Goal: Task Accomplishment & Management: Use online tool/utility

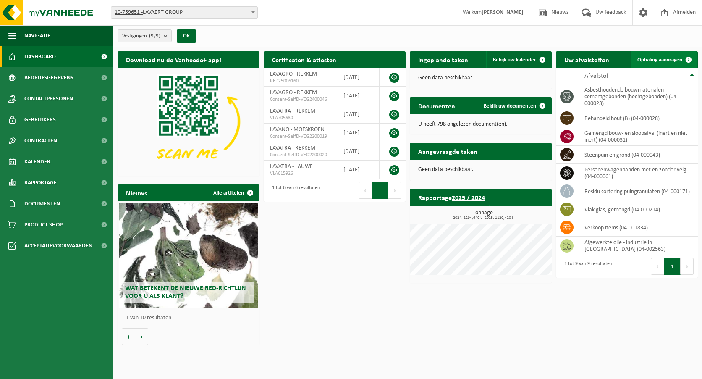
click at [659, 60] on span "Ophaling aanvragen" at bounding box center [659, 59] width 45 height 5
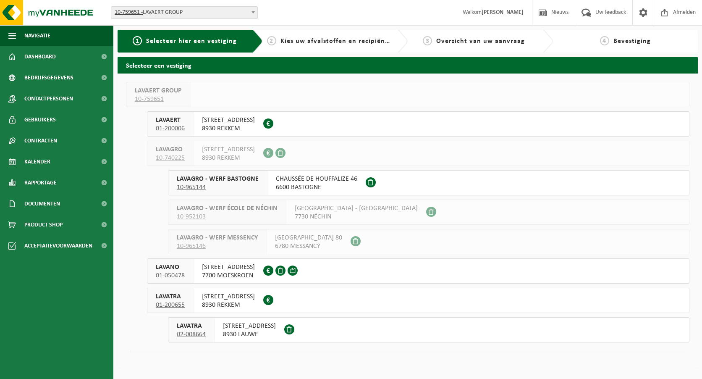
click at [262, 333] on span "8930 LAUWE" at bounding box center [249, 334] width 53 height 8
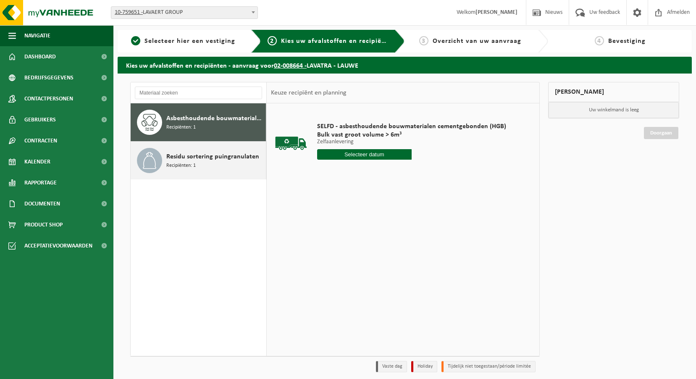
click at [189, 160] on span "Residu sortering puingranulaten" at bounding box center [212, 157] width 93 height 10
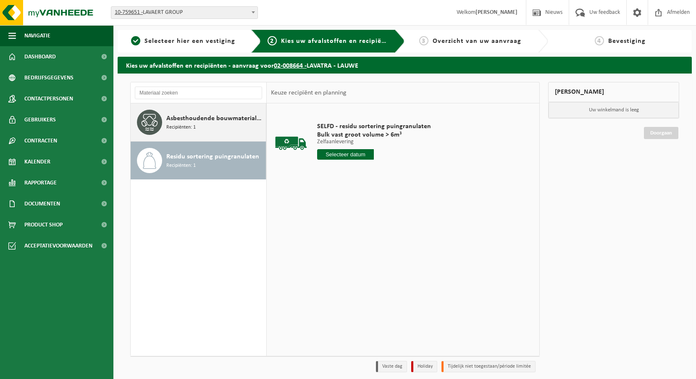
click at [203, 121] on span "Asbesthoudende bouwmaterialen cementgebonden (hechtgebonden)" at bounding box center [214, 118] width 97 height 10
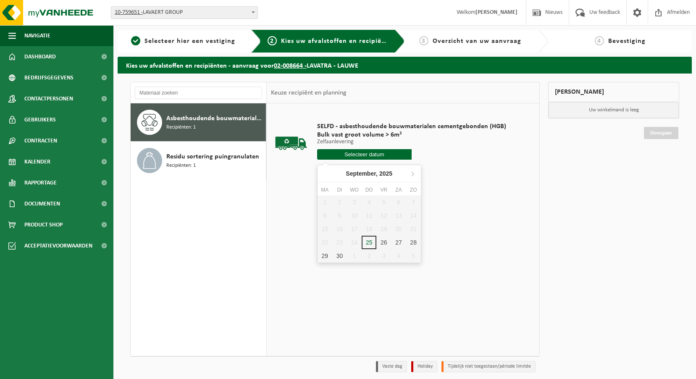
click at [344, 155] on input "text" at bounding box center [364, 154] width 94 height 10
click at [383, 243] on div "26" at bounding box center [383, 242] width 15 height 13
type input "Van [DATE]"
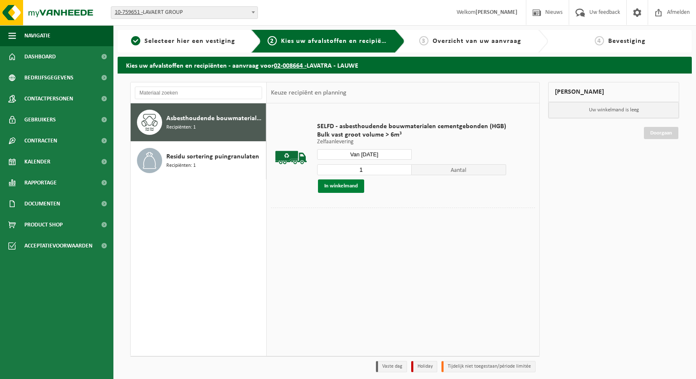
click at [351, 188] on button "In winkelmand" at bounding box center [341, 185] width 46 height 13
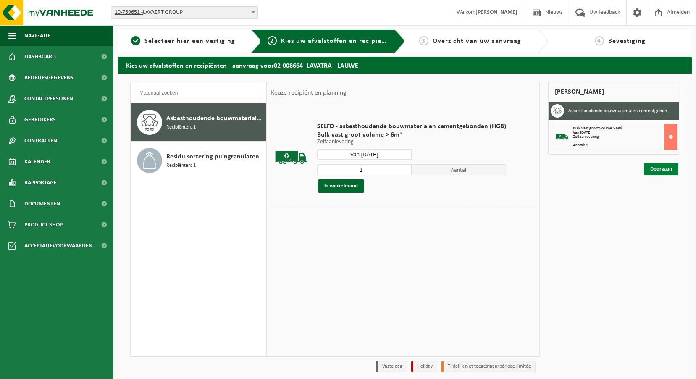
click at [661, 168] on link "Doorgaan" at bounding box center [661, 169] width 34 height 12
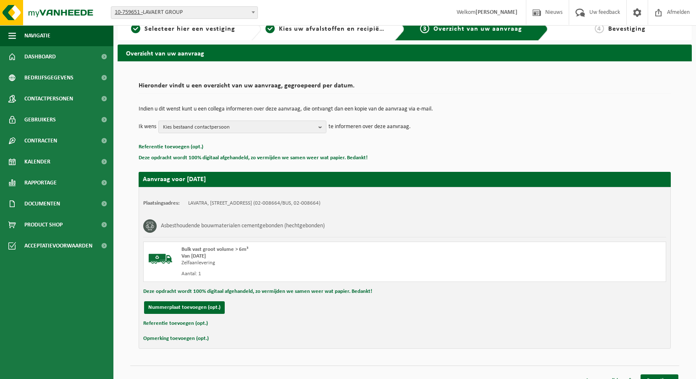
scroll to position [24, 0]
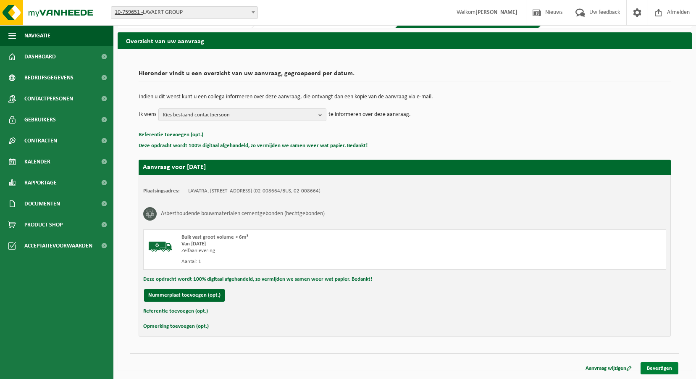
click at [653, 367] on link "Bevestigen" at bounding box center [659, 368] width 38 height 12
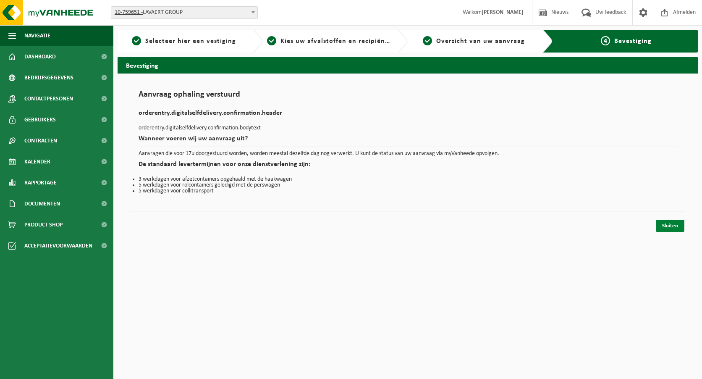
click at [676, 230] on link "Sluiten" at bounding box center [670, 226] width 29 height 12
